Goal: Information Seeking & Learning: Learn about a topic

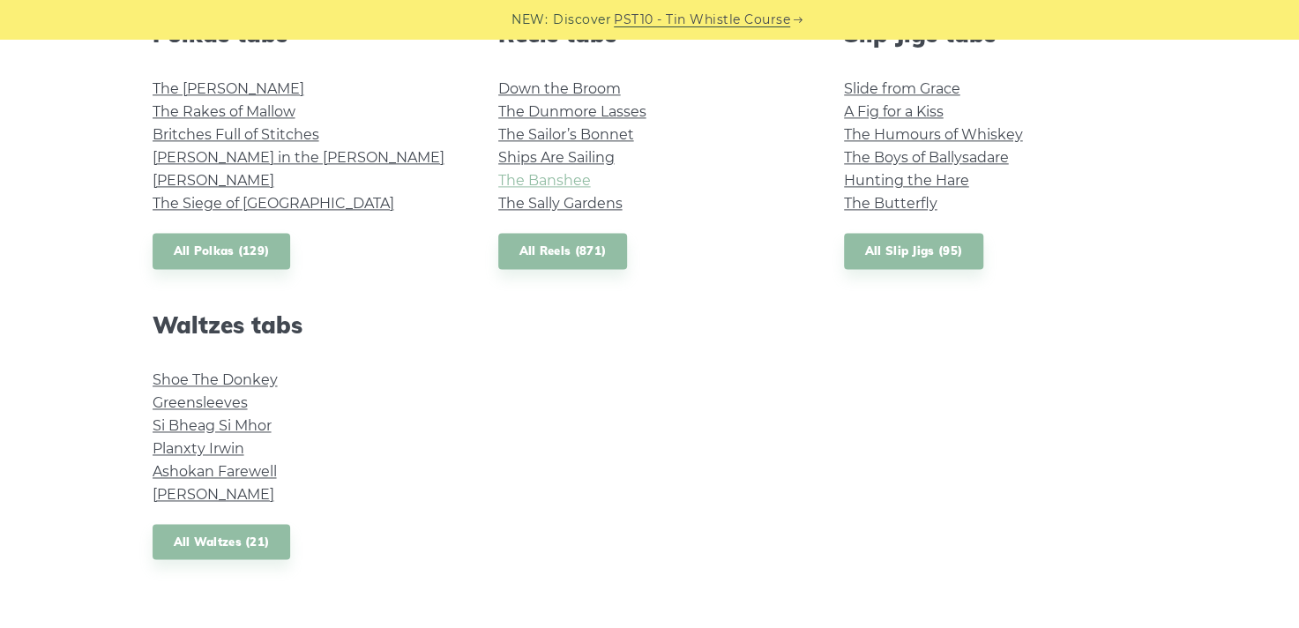
click at [554, 174] on link "The Banshee" at bounding box center [544, 180] width 93 height 17
click at [994, 150] on link "The Boys of Ballysadare" at bounding box center [926, 157] width 165 height 17
click at [239, 80] on link "The Kerry Polka" at bounding box center [229, 88] width 152 height 17
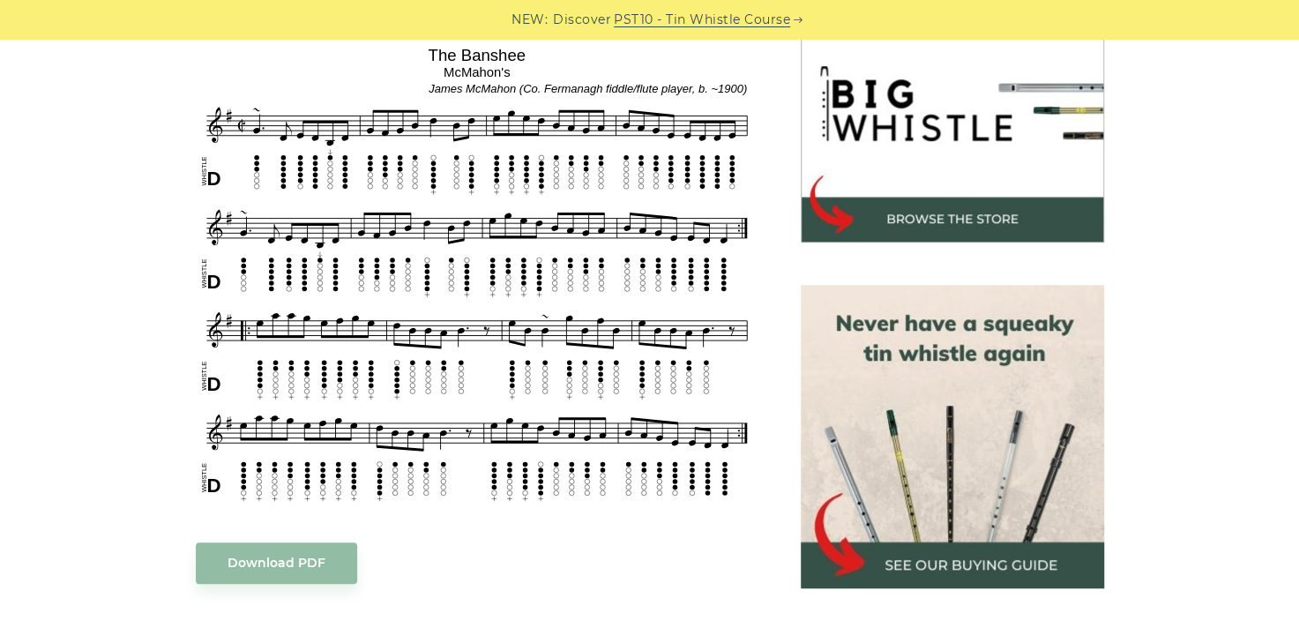
scroll to position [593, 0]
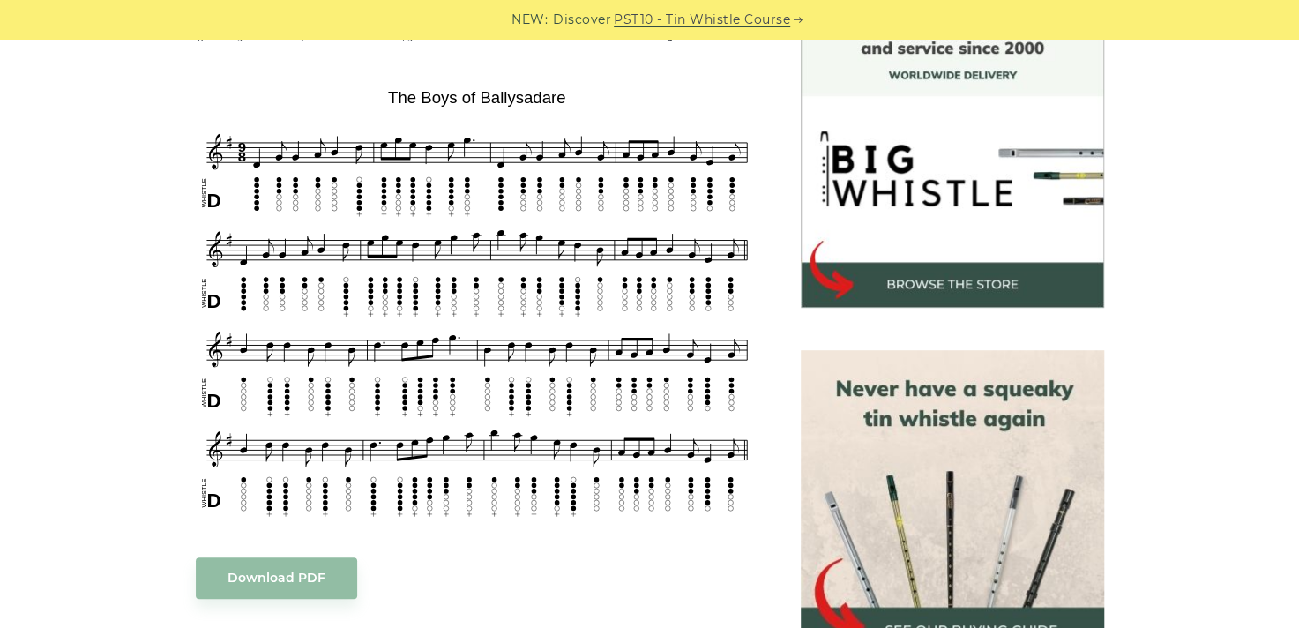
scroll to position [536, 0]
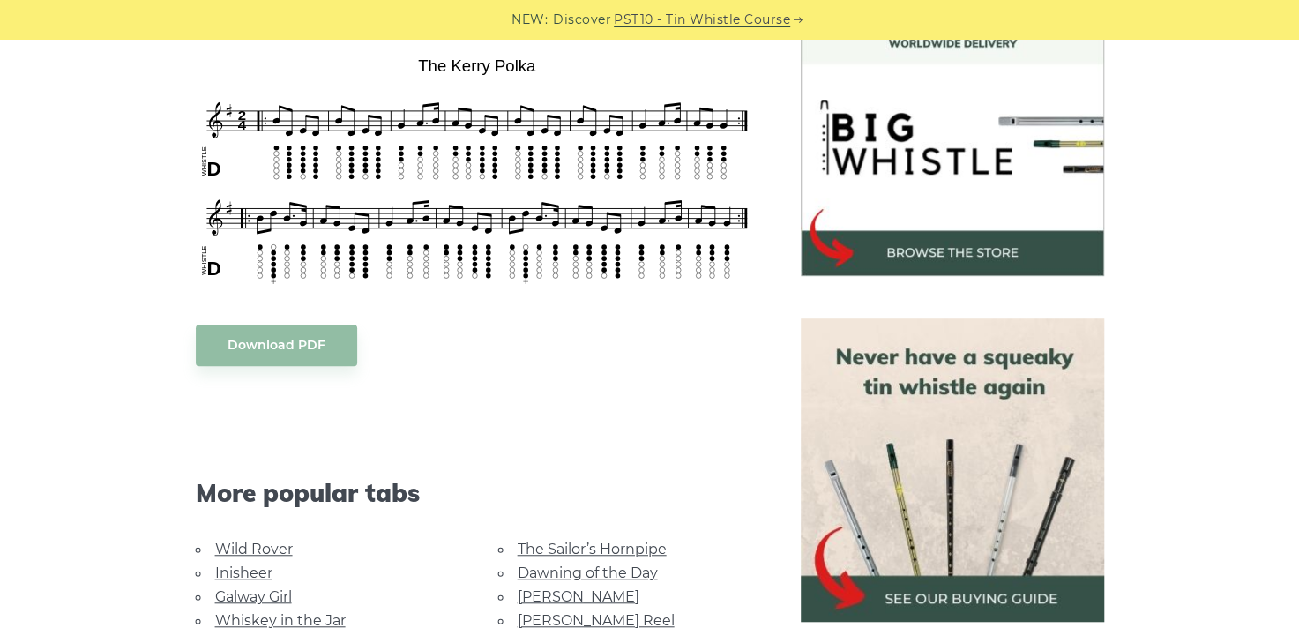
scroll to position [533, 0]
click at [550, 591] on link "[PERSON_NAME]" at bounding box center [579, 596] width 122 height 17
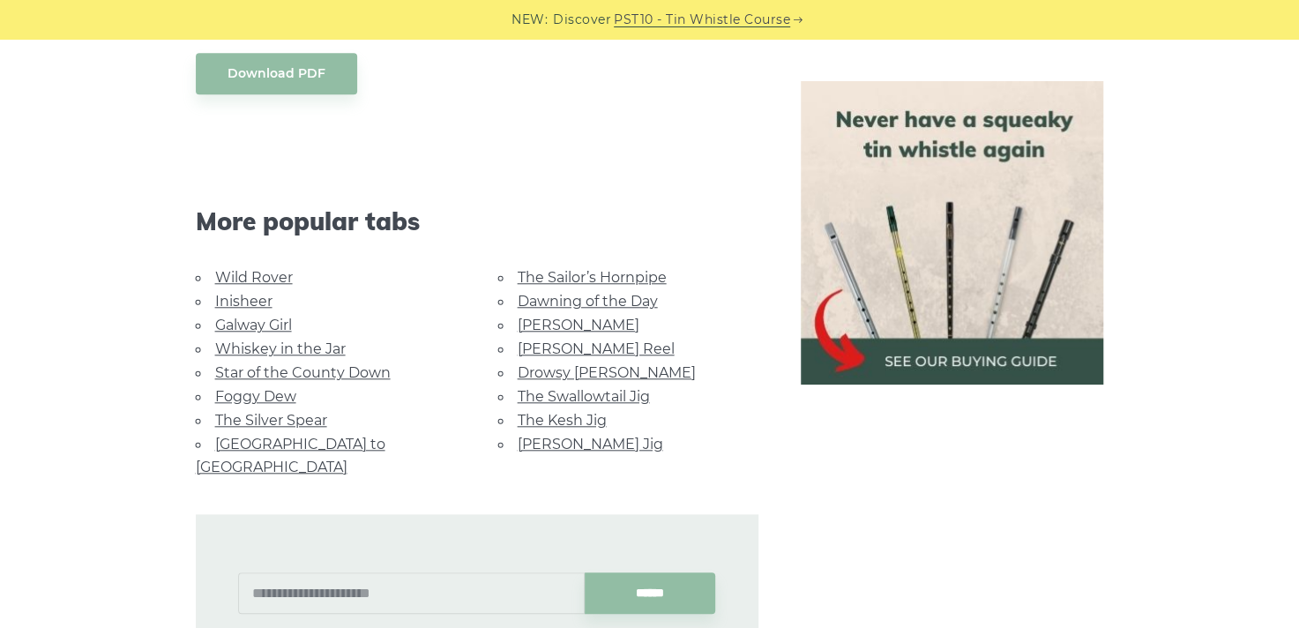
scroll to position [826, 0]
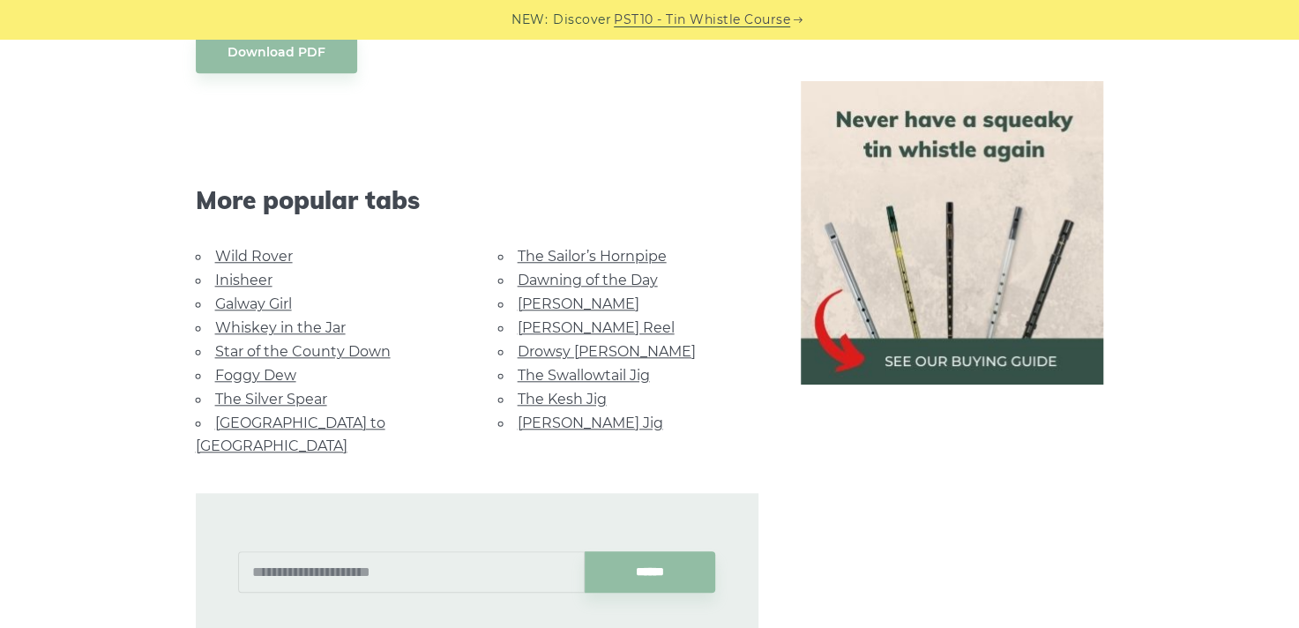
click at [330, 346] on link "Star of the County Down" at bounding box center [303, 351] width 176 height 17
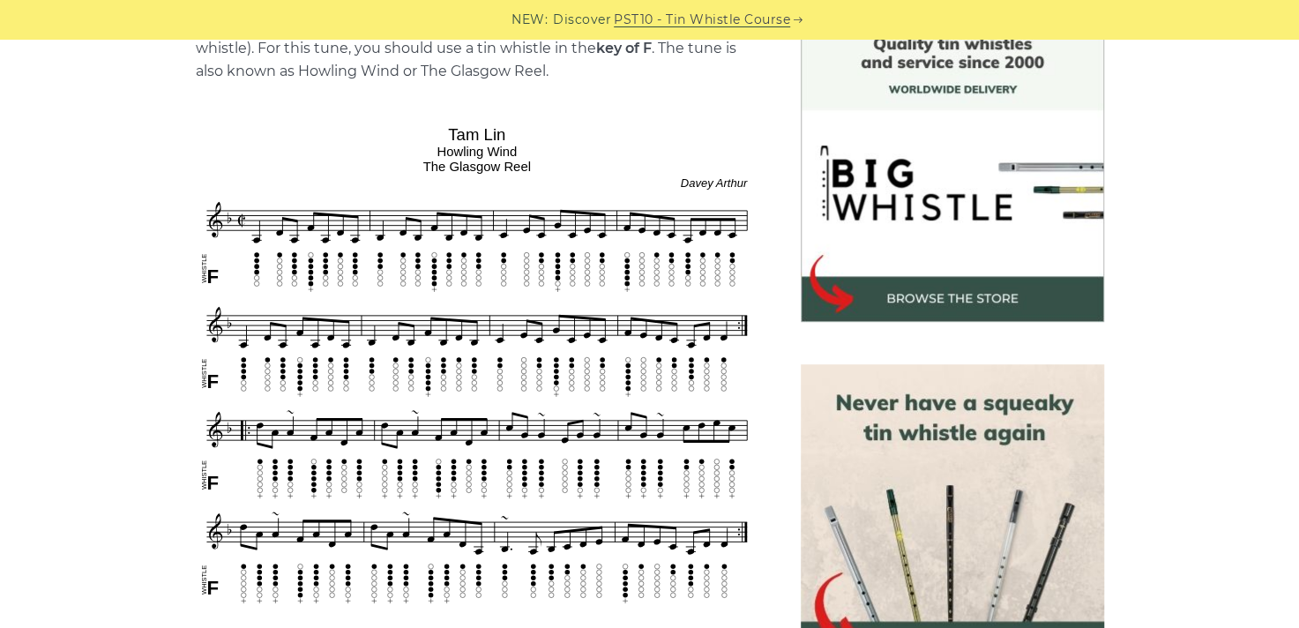
scroll to position [468, 0]
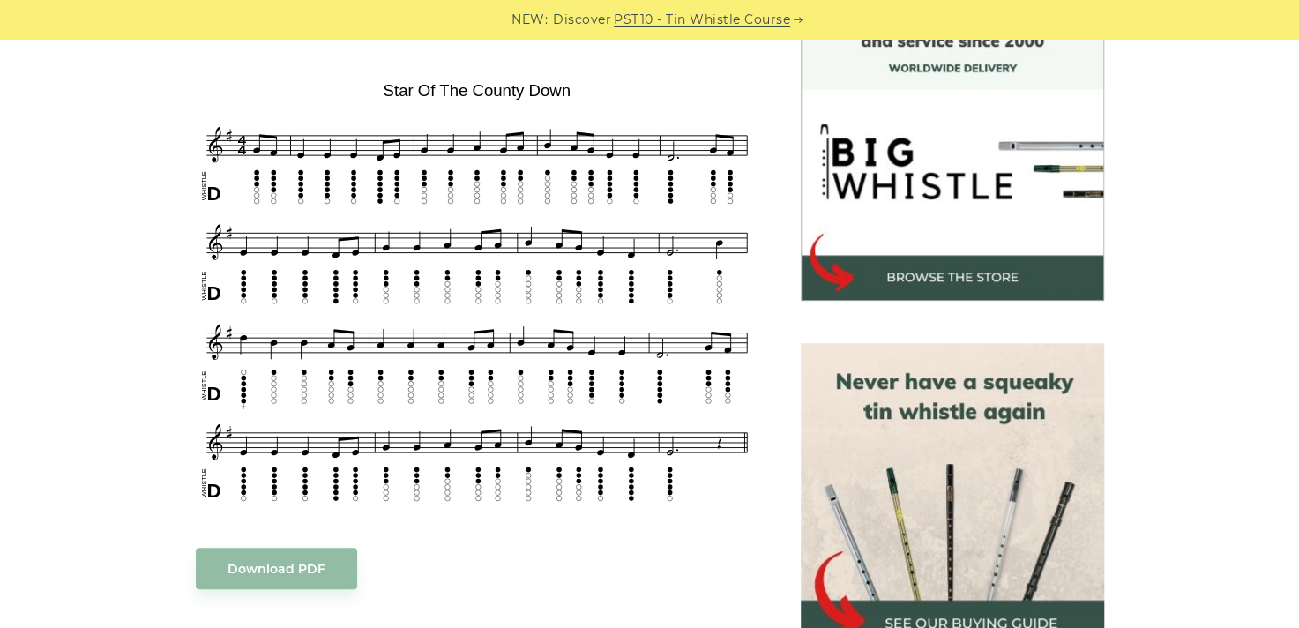
scroll to position [508, 0]
